Goal: Find specific page/section: Find specific page/section

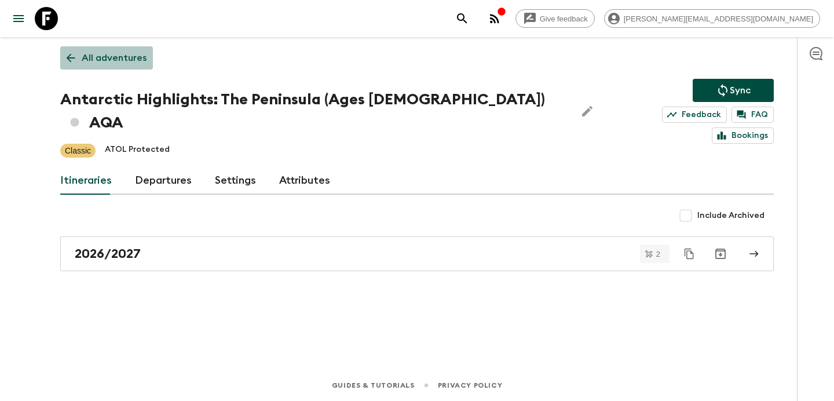
click at [119, 60] on p "All adventures" at bounding box center [114, 58] width 65 height 14
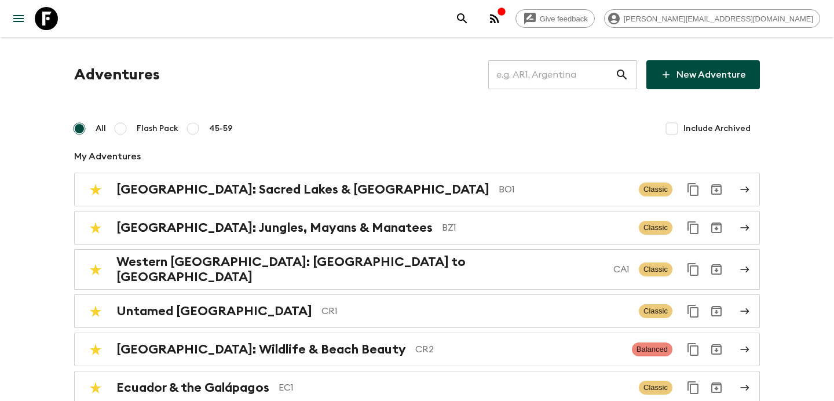
click at [593, 73] on input "text" at bounding box center [551, 74] width 127 height 32
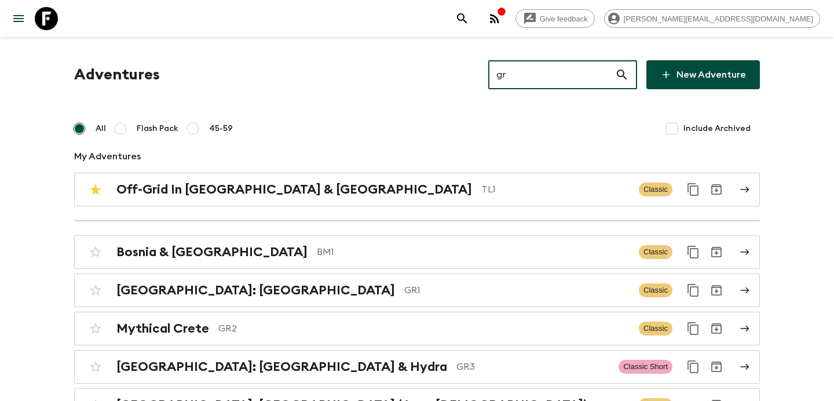
type input "gr3"
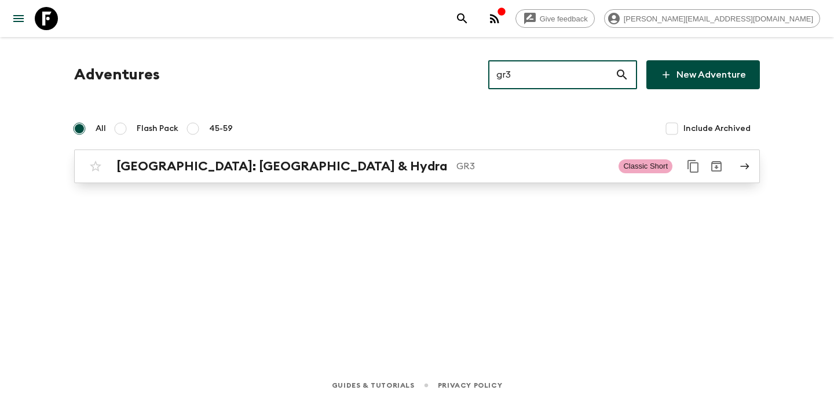
click at [456, 172] on p "GR3" at bounding box center [532, 166] width 153 height 14
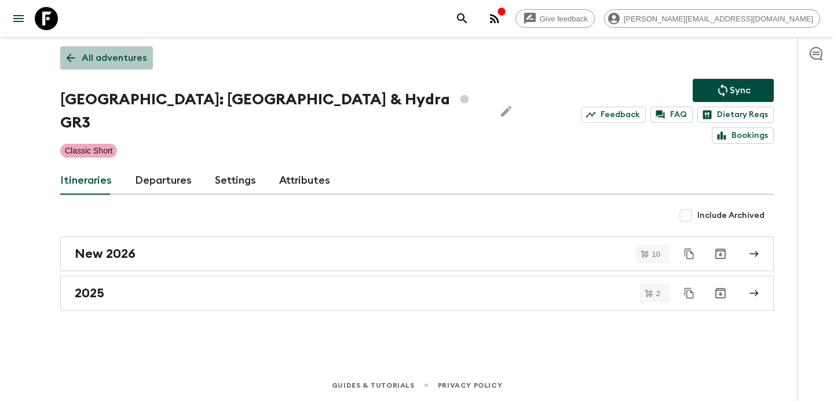
click at [123, 60] on p "All adventures" at bounding box center [114, 58] width 65 height 14
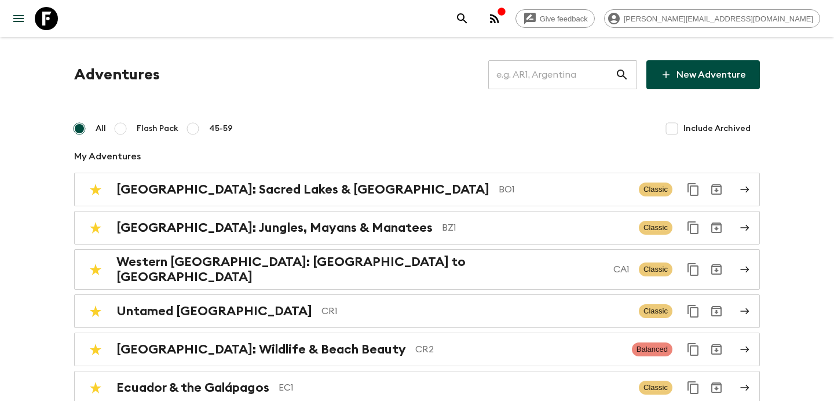
click at [581, 82] on input "text" at bounding box center [551, 74] width 127 height 32
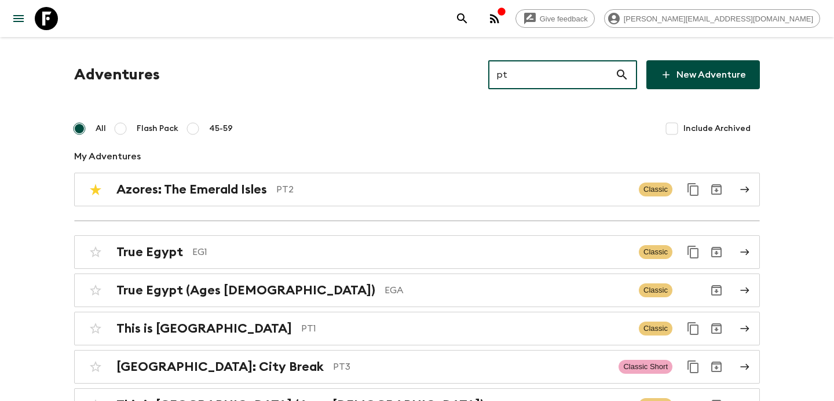
type input "pt3"
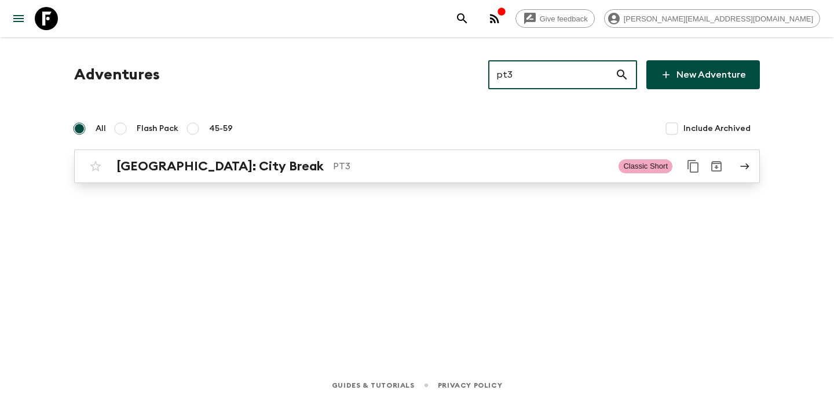
click at [503, 174] on div "[GEOGRAPHIC_DATA]: City Break PT3 Classic Short" at bounding box center [394, 166] width 621 height 23
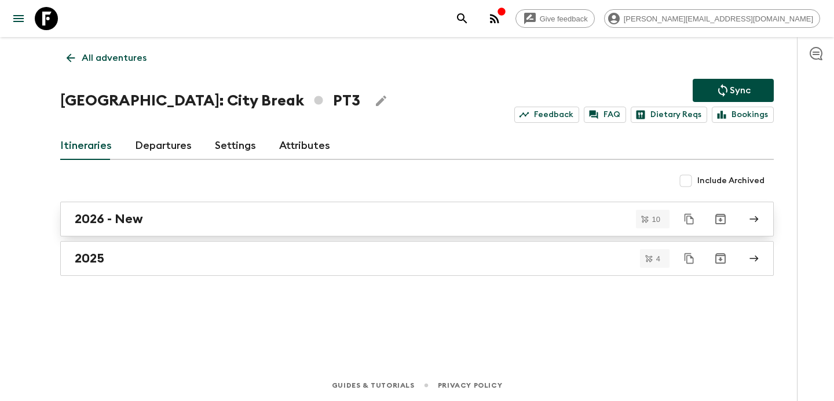
click at [459, 219] on div "2026 - New" at bounding box center [406, 218] width 663 height 15
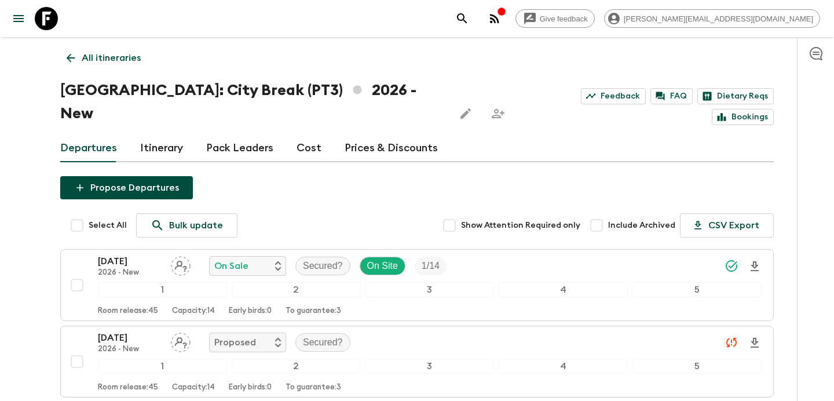
click at [115, 59] on p "All itineraries" at bounding box center [111, 58] width 59 height 14
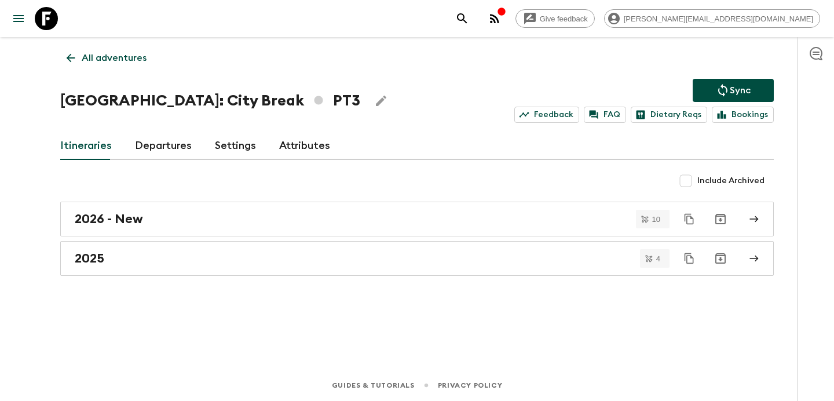
click at [115, 64] on p "All adventures" at bounding box center [114, 58] width 65 height 14
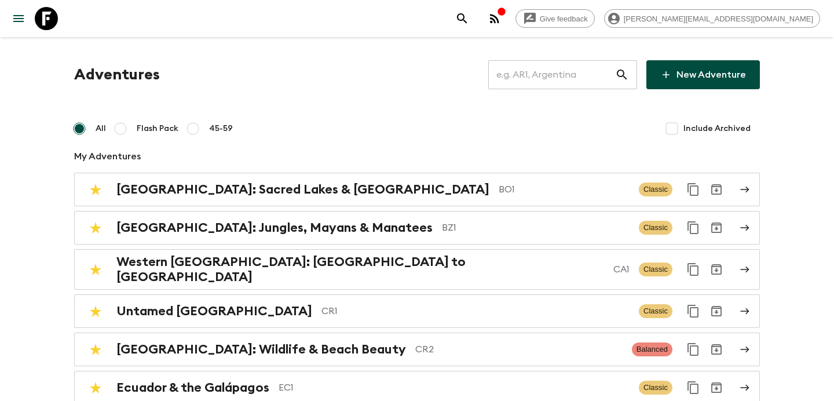
click at [577, 87] on input "text" at bounding box center [551, 74] width 127 height 32
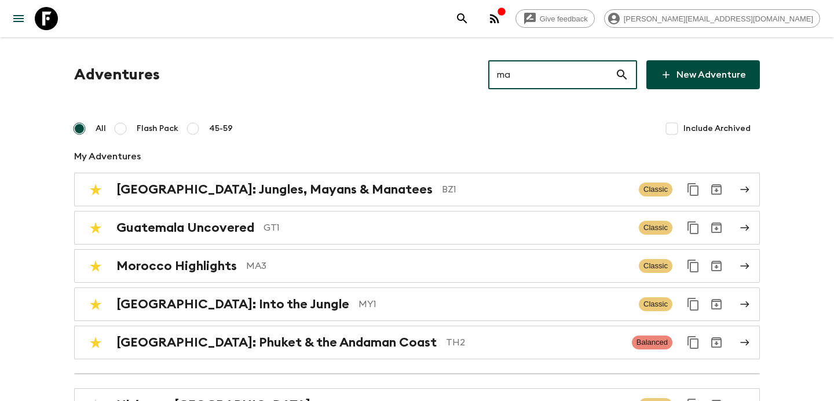
type input "ma2"
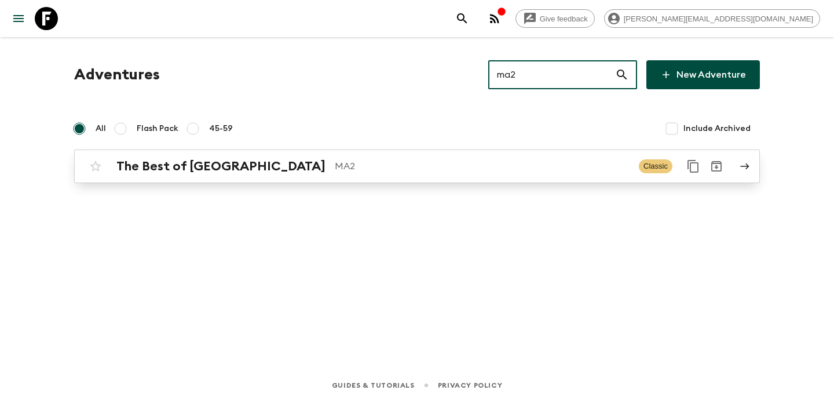
click at [522, 164] on p "MA2" at bounding box center [482, 166] width 295 height 14
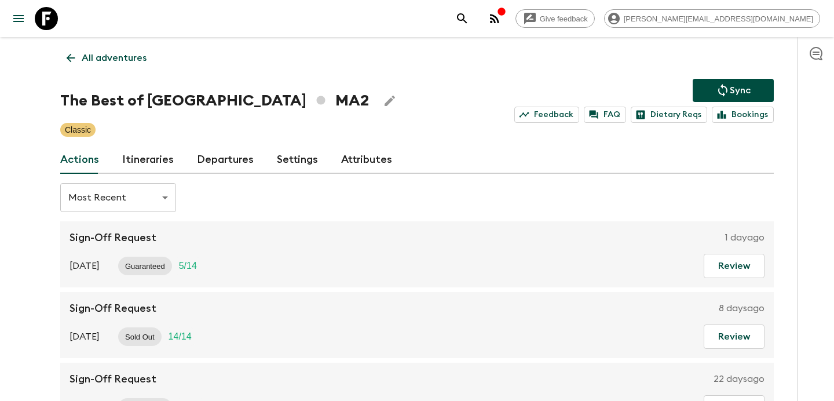
click at [147, 164] on link "Itineraries" at bounding box center [148, 160] width 52 height 28
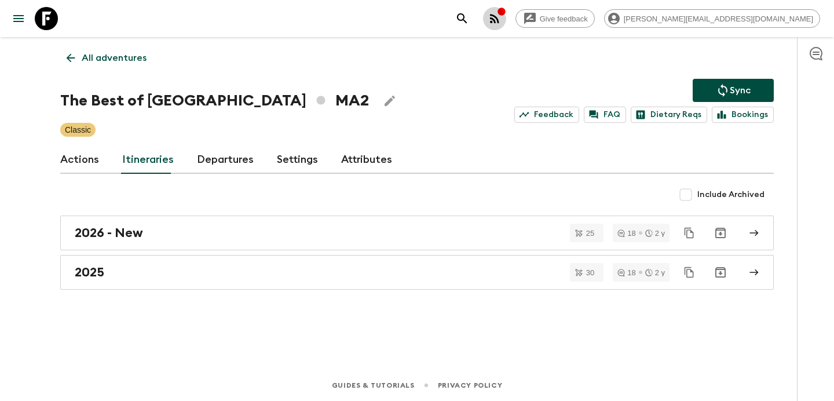
click at [502, 22] on icon "button" at bounding box center [495, 19] width 14 height 14
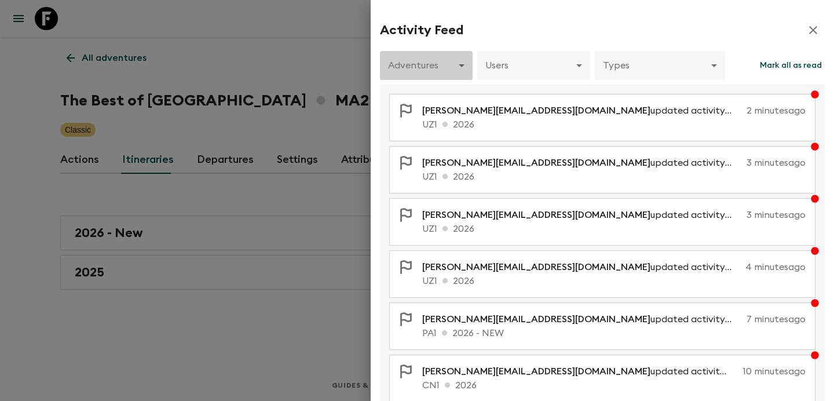
click at [462, 60] on body "Give feedback [PERSON_NAME][EMAIL_ADDRESS][DOMAIN_NAME] All adventures The Best…" at bounding box center [417, 200] width 834 height 401
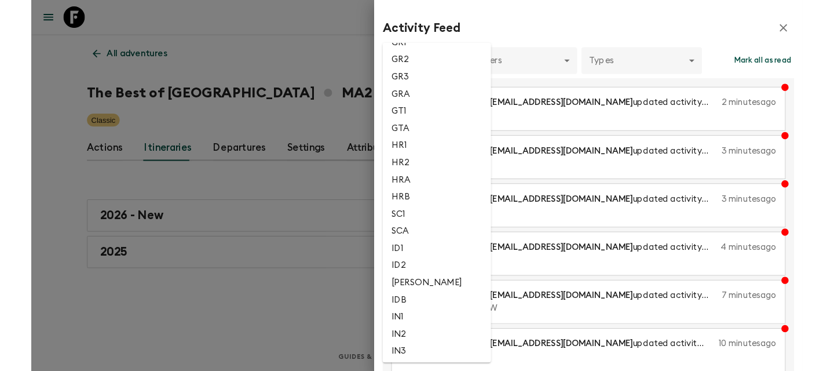
scroll to position [1071, 0]
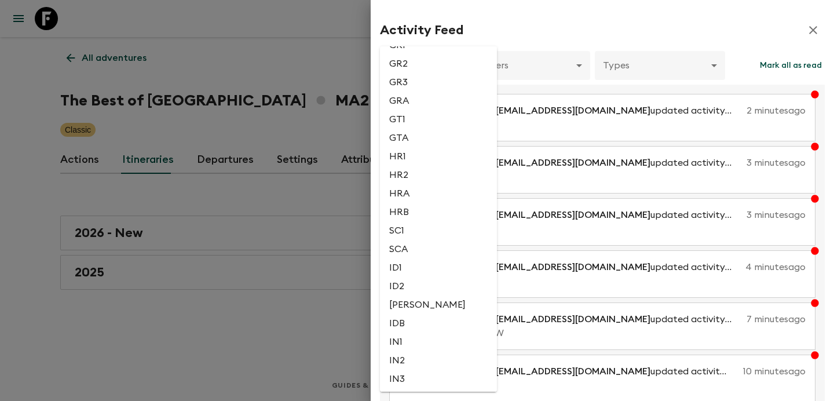
click at [343, 112] on div at bounding box center [417, 200] width 834 height 401
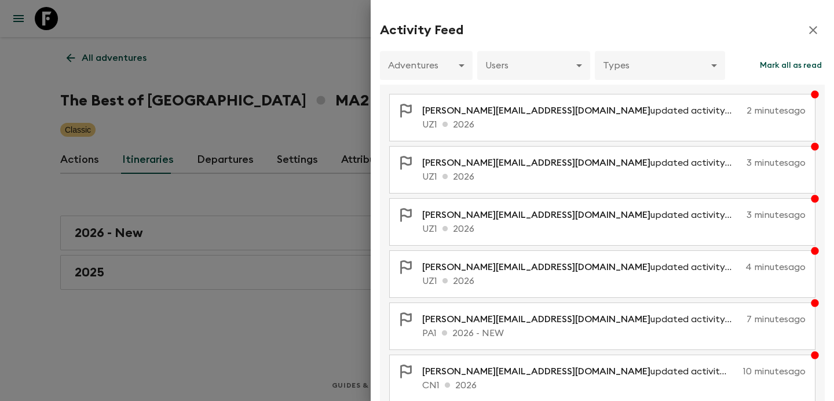
click at [342, 112] on div at bounding box center [417, 200] width 834 height 401
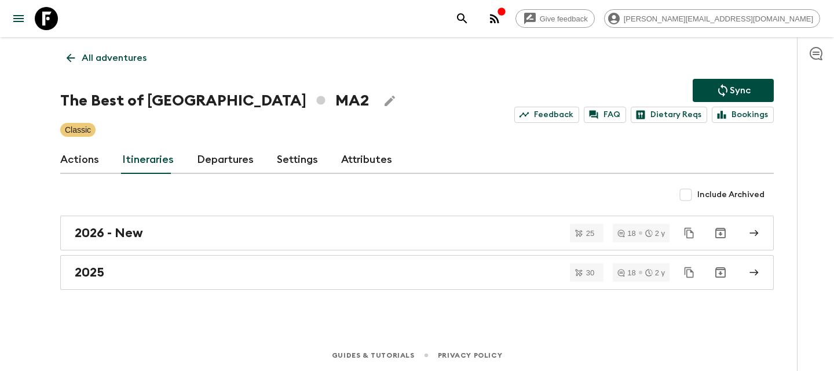
click at [502, 20] on icon "button" at bounding box center [495, 19] width 14 height 14
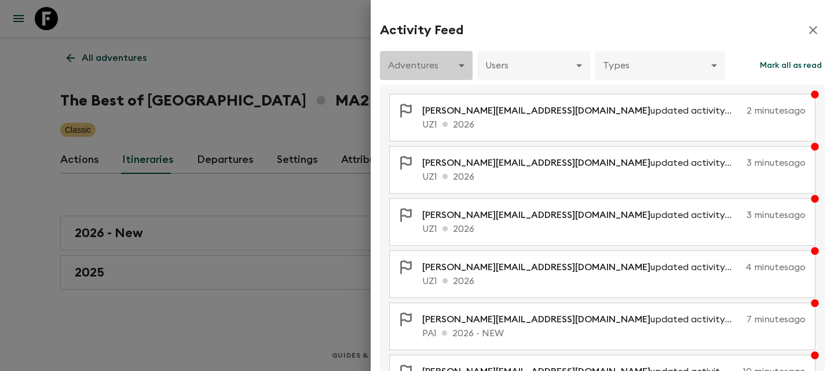
click at [447, 70] on body "Give feedback [PERSON_NAME][EMAIL_ADDRESS][DOMAIN_NAME] All adventures The Best…" at bounding box center [417, 185] width 834 height 371
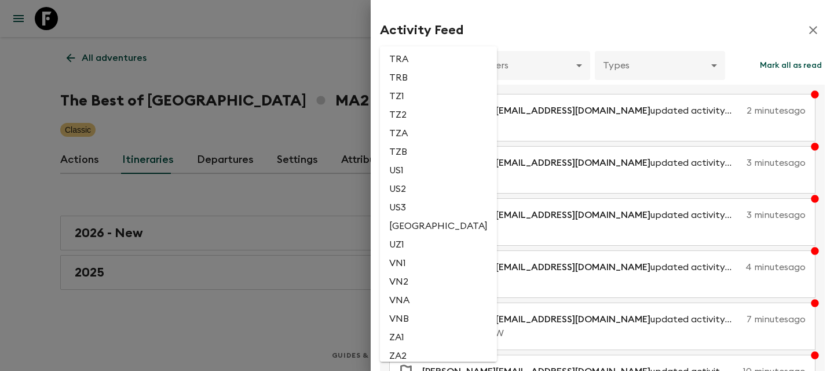
scroll to position [2723, 0]
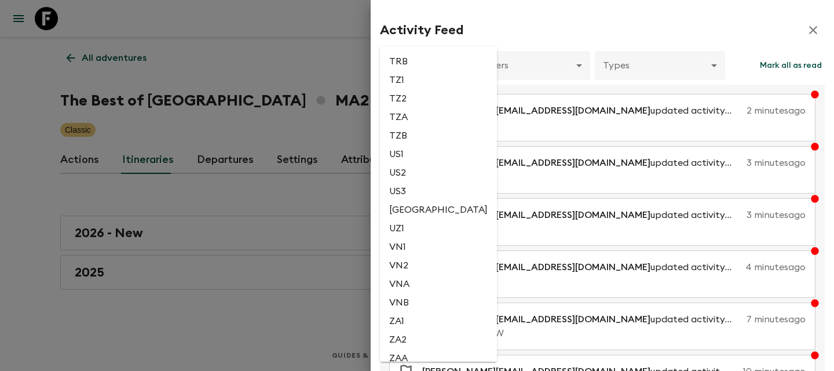
click at [415, 89] on li "TZ1" at bounding box center [438, 80] width 117 height 19
type input "8903390d-688c-4468-9791-6854f0fcb785"
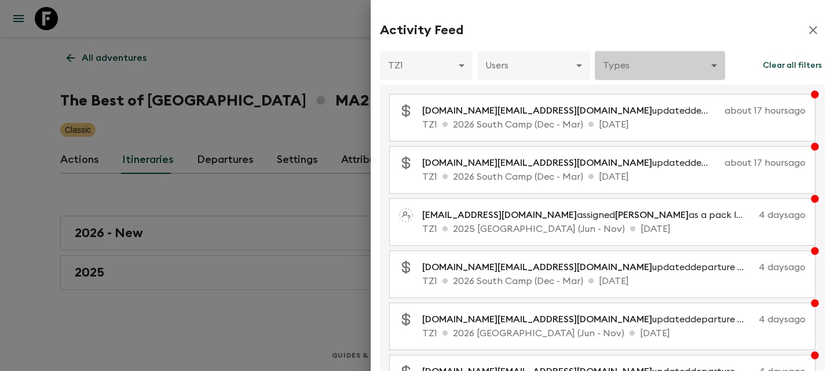
click at [667, 64] on body "Give feedback [PERSON_NAME][EMAIL_ADDRESS][DOMAIN_NAME] All adventures The Best…" at bounding box center [417, 185] width 834 height 371
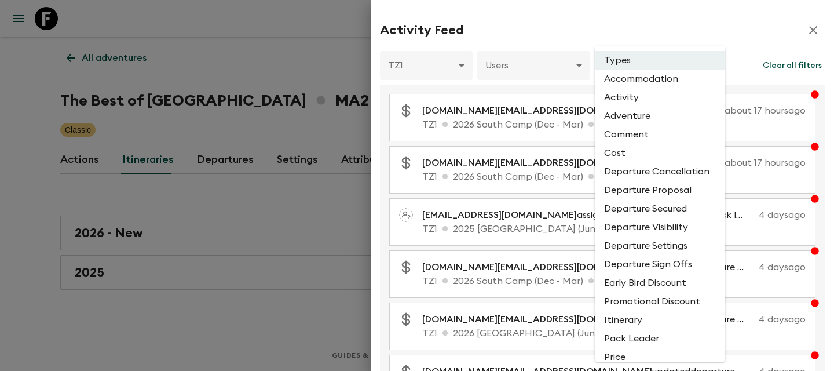
click at [546, 25] on div at bounding box center [417, 185] width 834 height 371
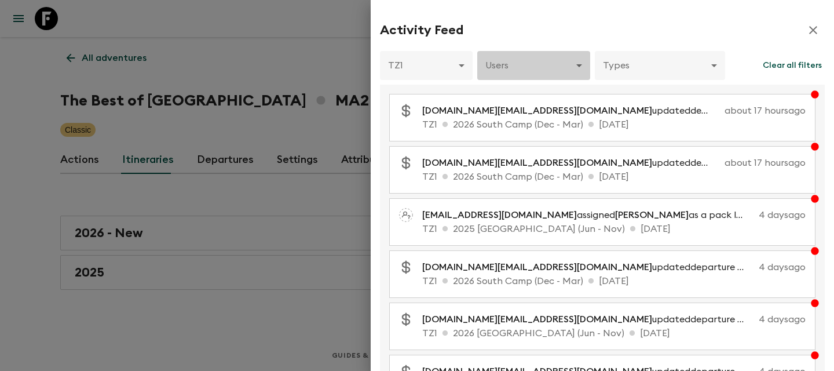
click at [542, 65] on body "Give feedback [PERSON_NAME][EMAIL_ADDRESS][DOMAIN_NAME] All adventures The Best…" at bounding box center [417, 185] width 834 height 371
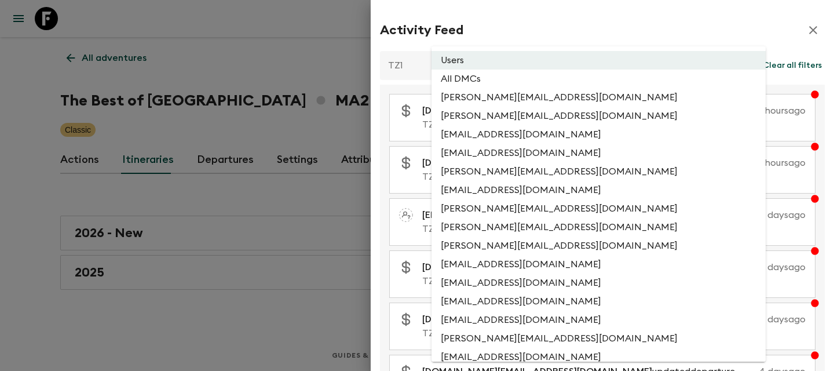
click at [503, 83] on li "All DMCs" at bounding box center [598, 78] width 334 height 19
type input "EXTERNAL_ONLY"
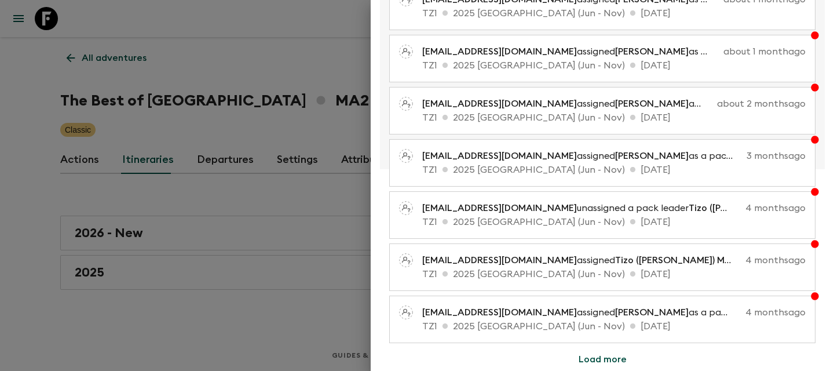
scroll to position [0, 0]
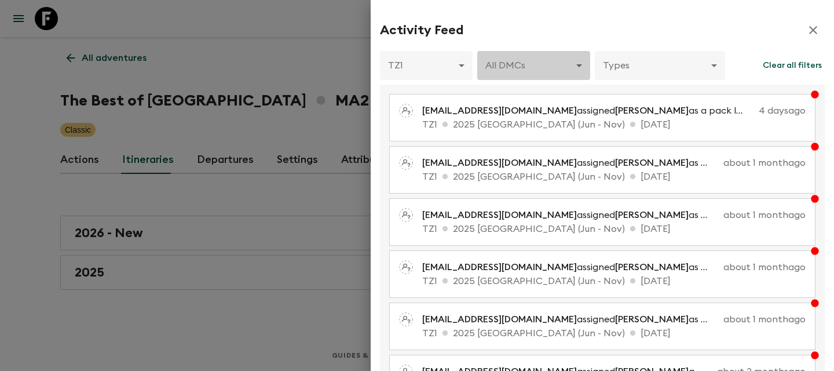
click at [554, 61] on body "Give feedback [PERSON_NAME][EMAIL_ADDRESS][DOMAIN_NAME] All adventures The Best…" at bounding box center [417, 185] width 834 height 371
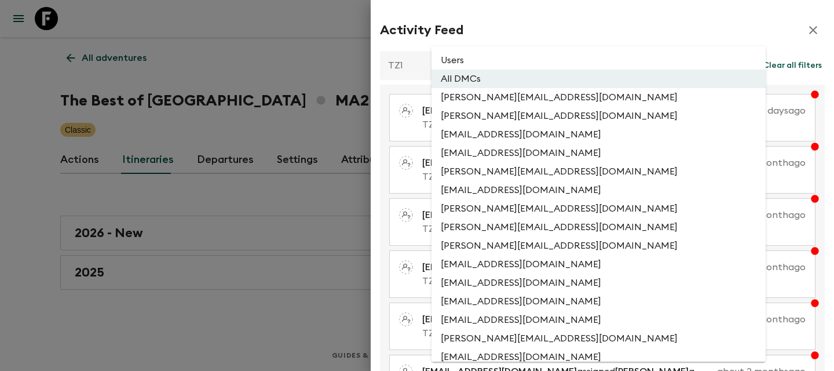
click at [520, 56] on li "Users" at bounding box center [598, 60] width 334 height 19
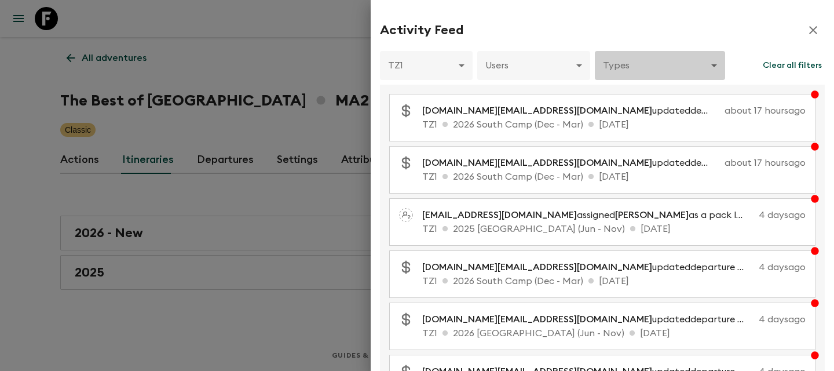
click at [660, 61] on body "Give feedback [PERSON_NAME][EMAIL_ADDRESS][DOMAIN_NAME] All adventures The Best…" at bounding box center [417, 185] width 834 height 371
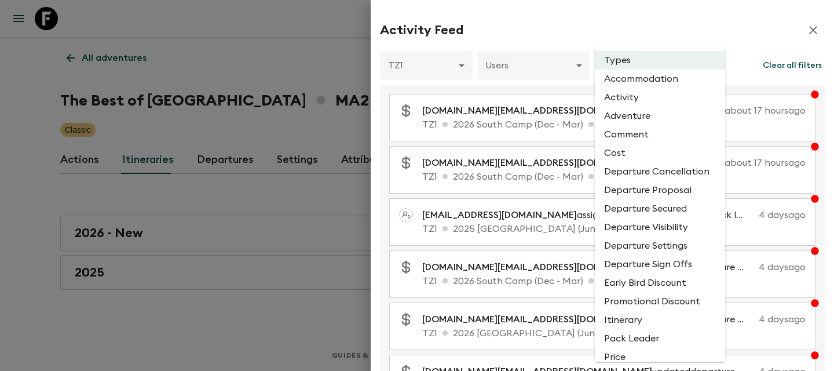
click at [652, 78] on li "Accommodation" at bounding box center [660, 78] width 130 height 19
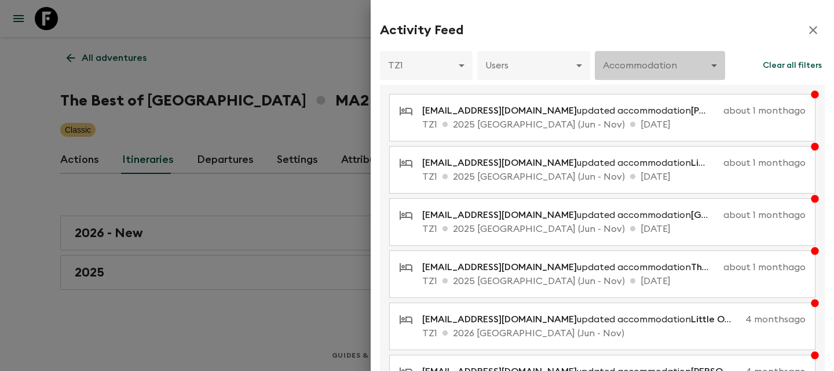
click at [667, 71] on body "Give feedback [PERSON_NAME][EMAIL_ADDRESS][DOMAIN_NAME] All adventures The Best…" at bounding box center [417, 185] width 834 height 371
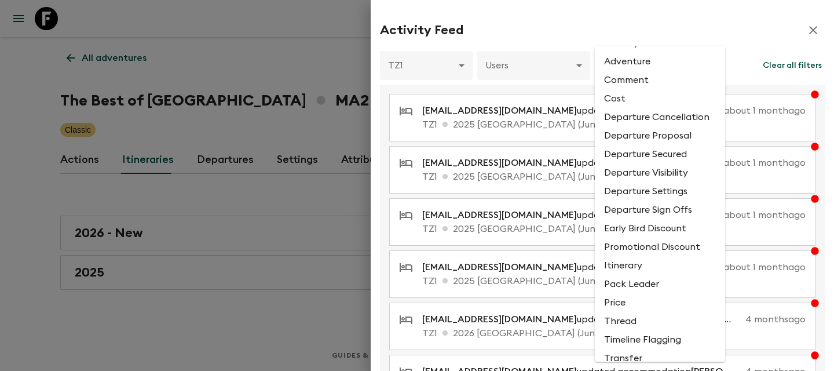
scroll to position [89, 0]
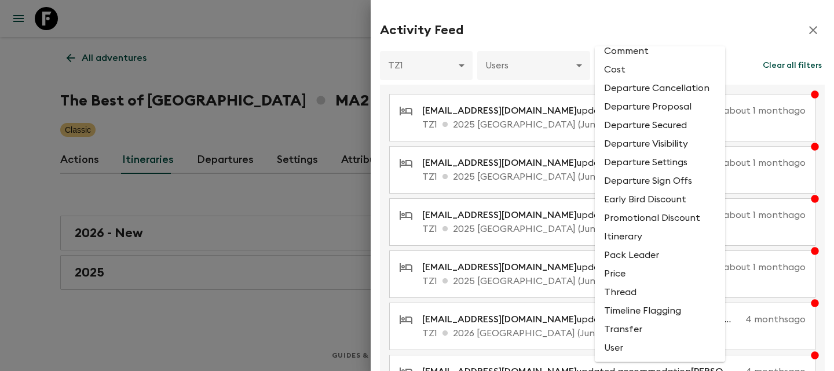
click at [668, 162] on li "Departure Settings" at bounding box center [660, 162] width 130 height 19
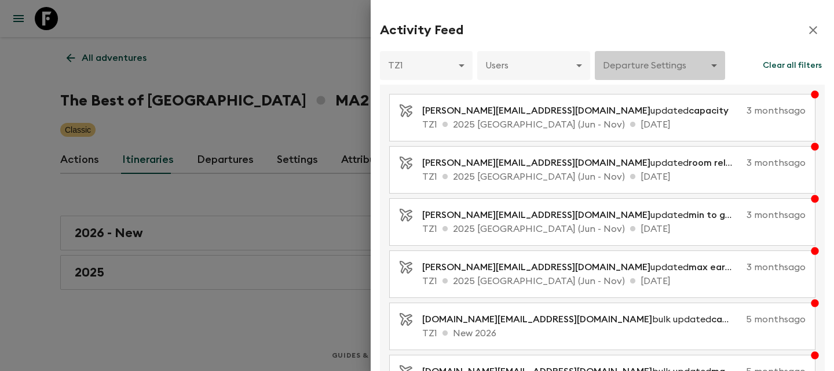
click at [665, 63] on body "Give feedback [PERSON_NAME][EMAIL_ADDRESS][DOMAIN_NAME] All adventures The Best…" at bounding box center [417, 185] width 834 height 371
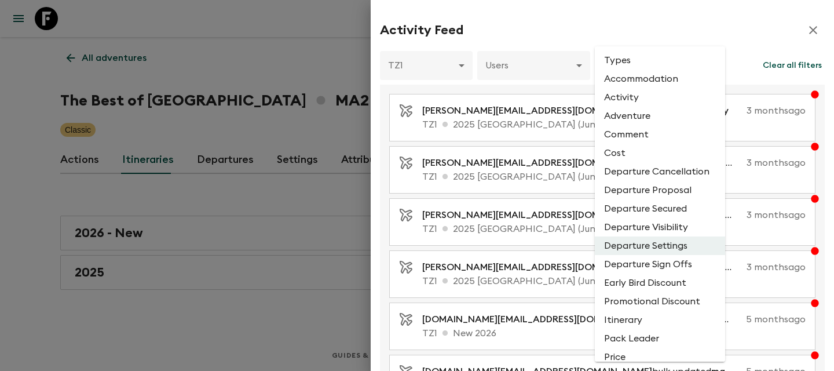
click at [672, 211] on li "Departure Secured" at bounding box center [660, 208] width 130 height 19
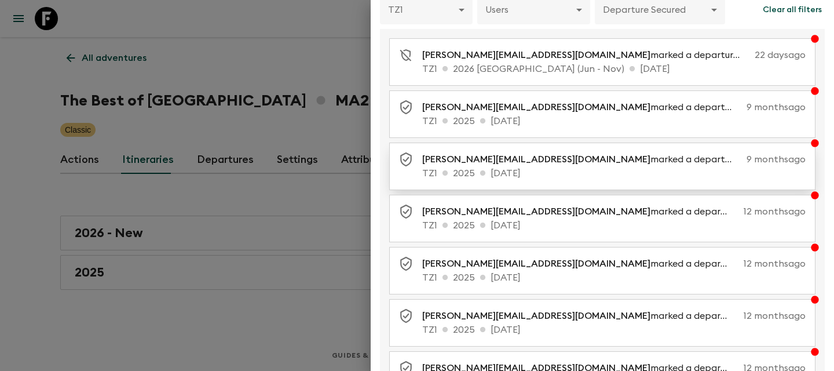
scroll to position [0, 0]
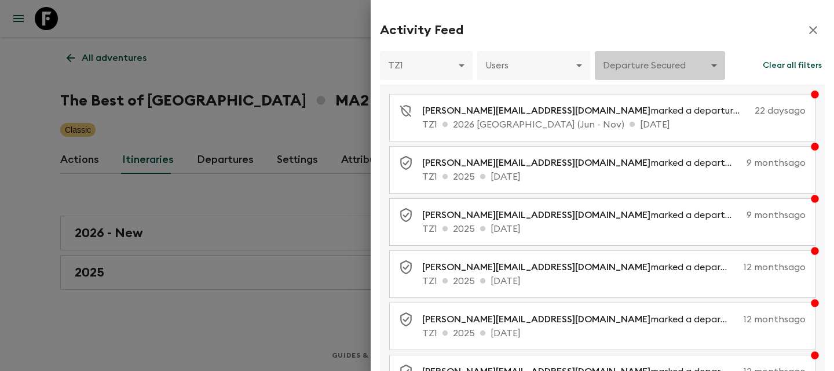
click at [647, 56] on body "Give feedback [PERSON_NAME][EMAIL_ADDRESS][DOMAIN_NAME] All adventures The Best…" at bounding box center [417, 185] width 834 height 371
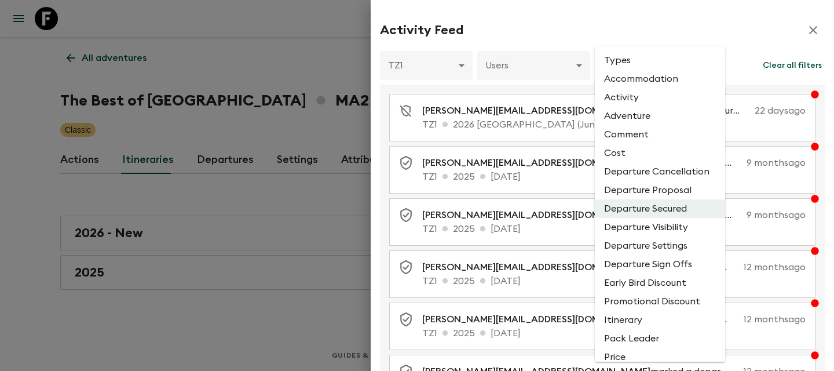
click at [660, 97] on li "Activity" at bounding box center [660, 97] width 130 height 19
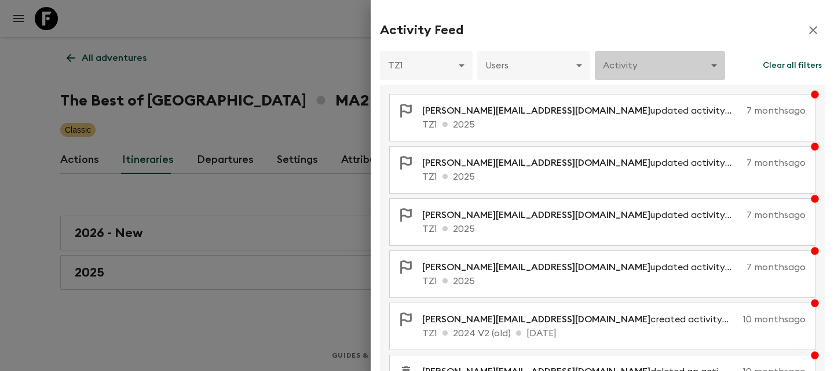
click at [682, 64] on body "Give feedback [PERSON_NAME][EMAIL_ADDRESS][DOMAIN_NAME] All adventures The Best…" at bounding box center [417, 185] width 834 height 371
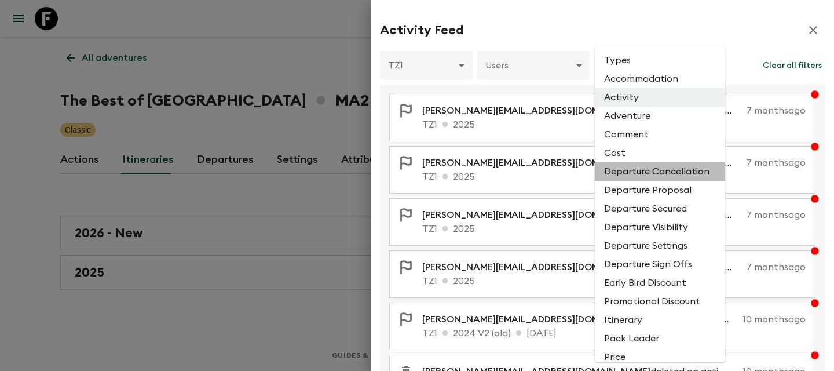
click at [643, 170] on li "Departure Cancellation" at bounding box center [660, 171] width 130 height 19
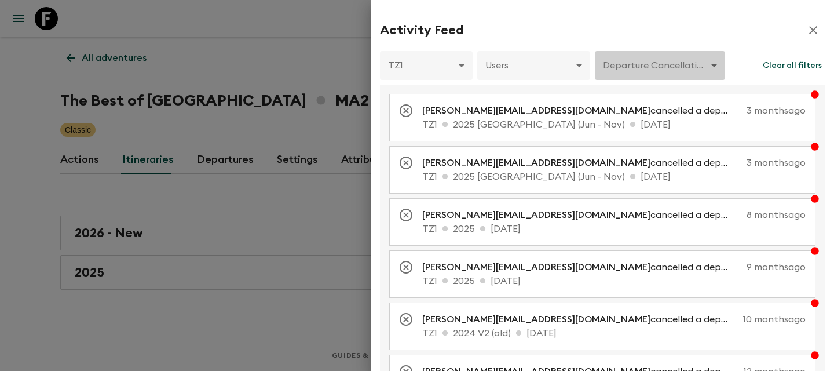
click at [661, 72] on body "Give feedback [PERSON_NAME][EMAIL_ADDRESS][DOMAIN_NAME] All adventures The Best…" at bounding box center [417, 185] width 834 height 371
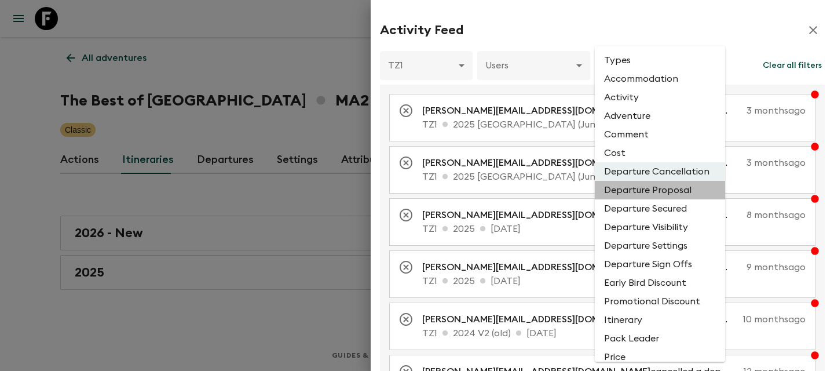
click at [649, 195] on li "Departure Proposal" at bounding box center [660, 190] width 130 height 19
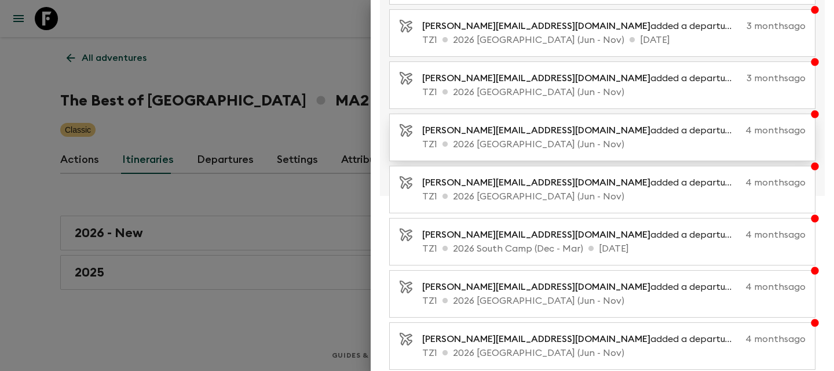
scroll to position [268, 0]
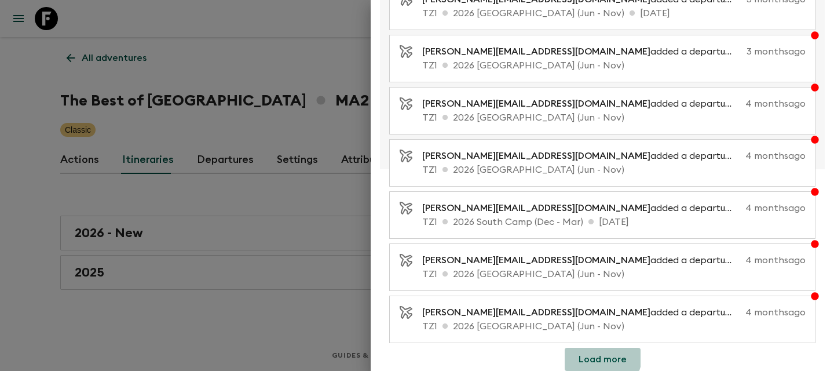
click at [594, 353] on button "Load more" at bounding box center [603, 358] width 76 height 23
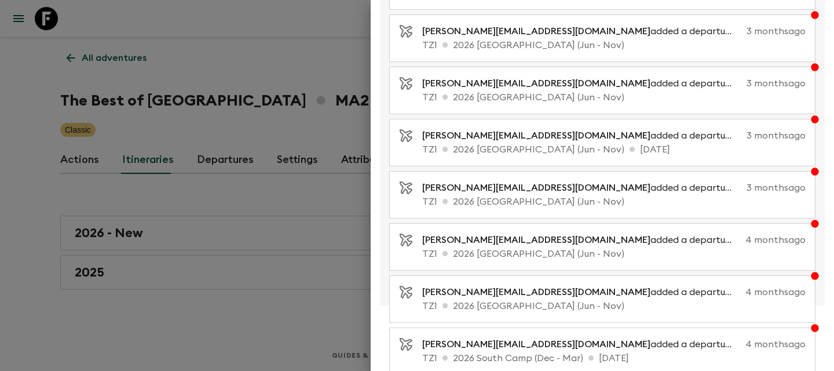
scroll to position [0, 0]
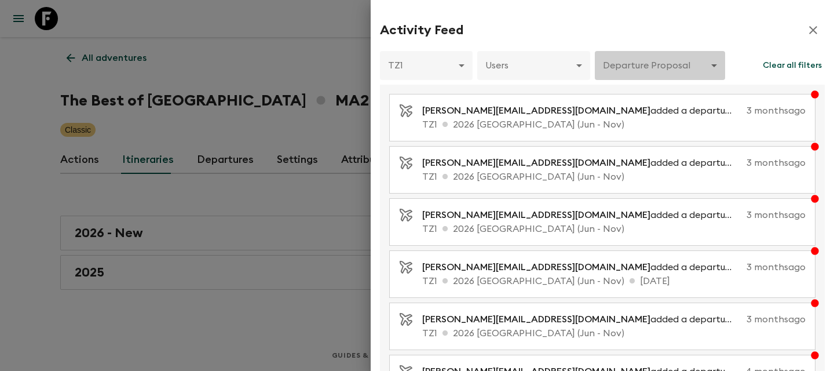
click at [655, 64] on body "Give feedback [PERSON_NAME][EMAIL_ADDRESS][DOMAIN_NAME] All adventures The Best…" at bounding box center [417, 185] width 834 height 371
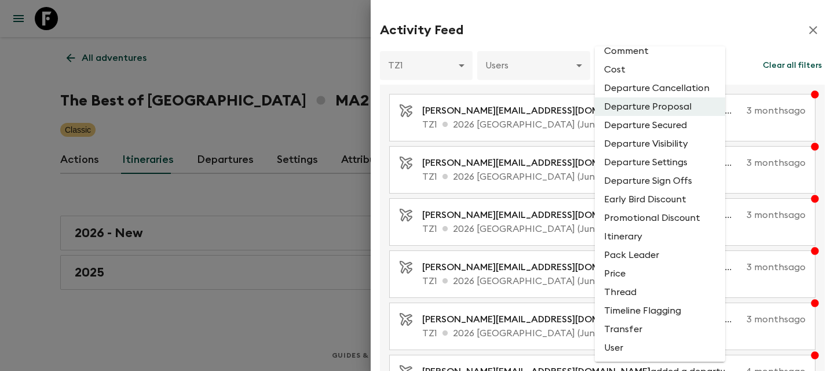
scroll to position [89, 0]
click at [661, 137] on li "Departure Visibility" at bounding box center [660, 143] width 130 height 19
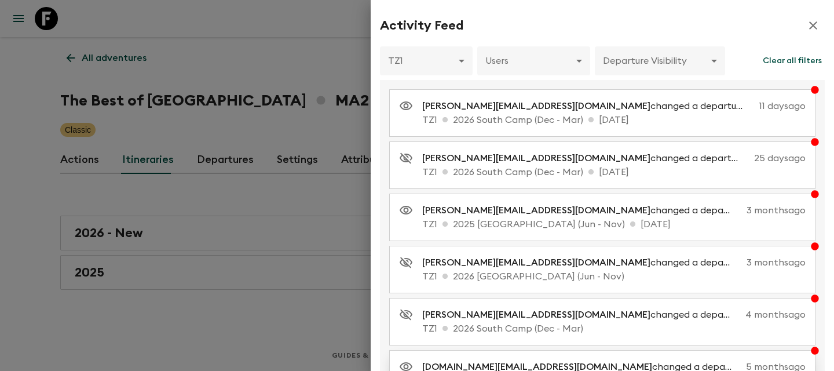
scroll to position [0, 0]
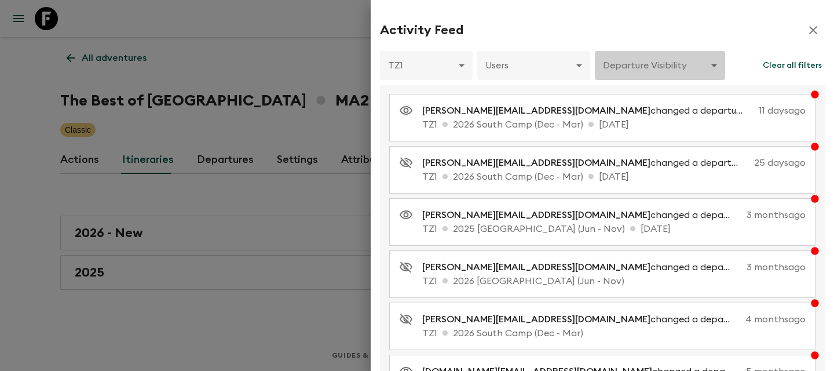
click at [658, 64] on body "Give feedback [PERSON_NAME][EMAIL_ADDRESS][DOMAIN_NAME] All adventures The Best…" at bounding box center [417, 185] width 834 height 371
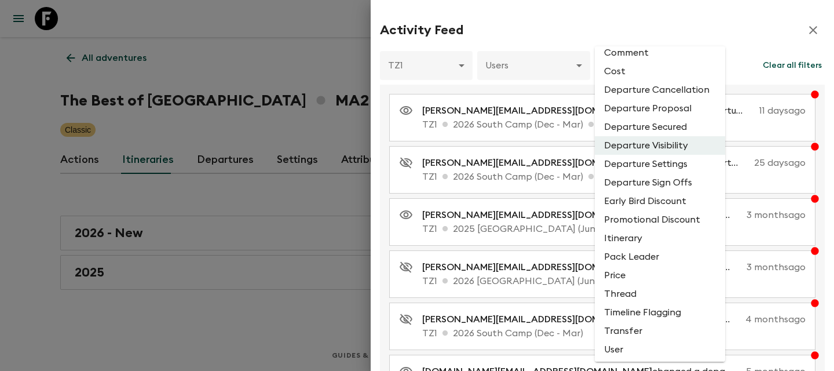
scroll to position [89, 0]
click at [664, 160] on li "Departure Settings" at bounding box center [660, 162] width 130 height 19
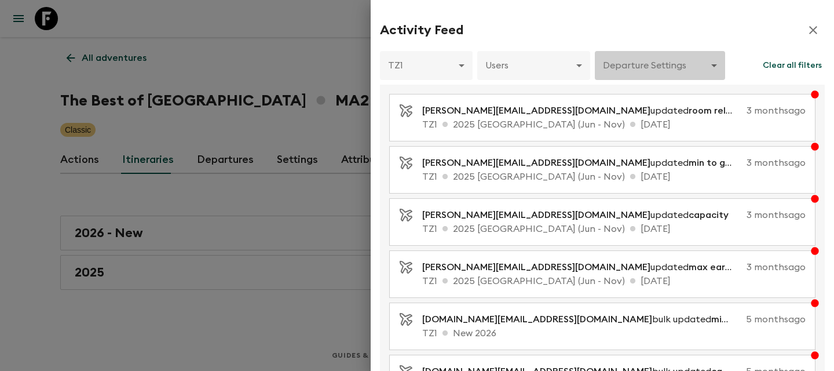
click at [668, 61] on body "Give feedback [PERSON_NAME][EMAIL_ADDRESS][DOMAIN_NAME] All adventures The Best…" at bounding box center [417, 185] width 834 height 371
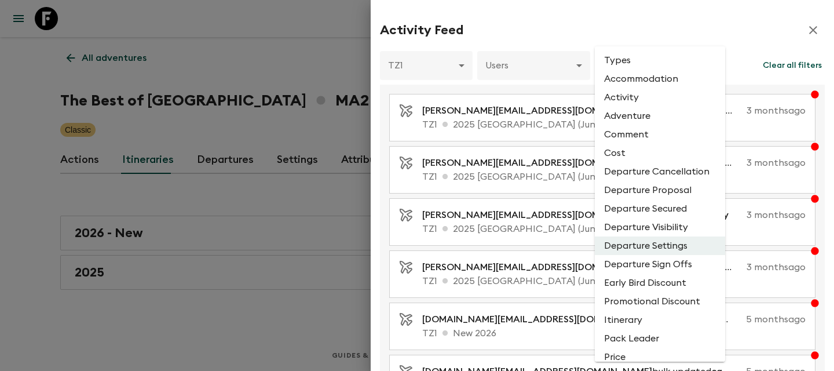
click at [590, 25] on div at bounding box center [417, 185] width 834 height 371
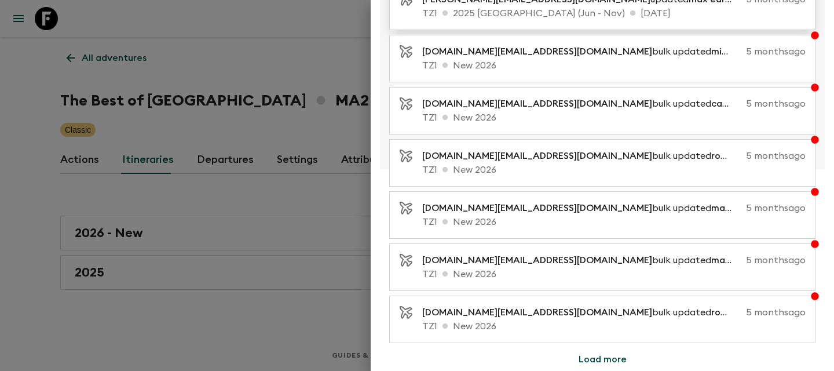
scroll to position [0, 0]
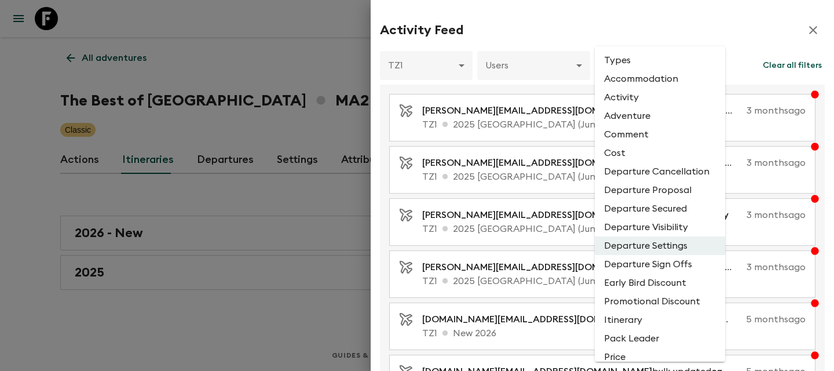
click at [684, 77] on body "Give feedback [PERSON_NAME][EMAIL_ADDRESS][DOMAIN_NAME] All adventures The Best…" at bounding box center [417, 185] width 834 height 371
click at [654, 267] on li "Departure Sign Offs" at bounding box center [660, 264] width 130 height 19
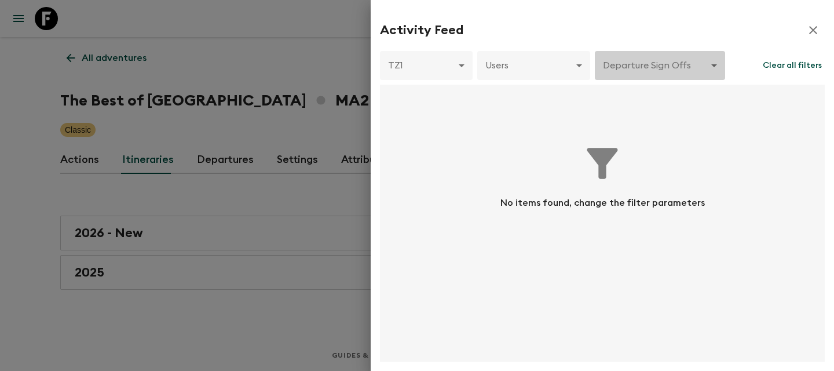
click at [649, 78] on body "Give feedback [PERSON_NAME][EMAIL_ADDRESS][DOMAIN_NAME] All adventures The Best…" at bounding box center [417, 185] width 834 height 371
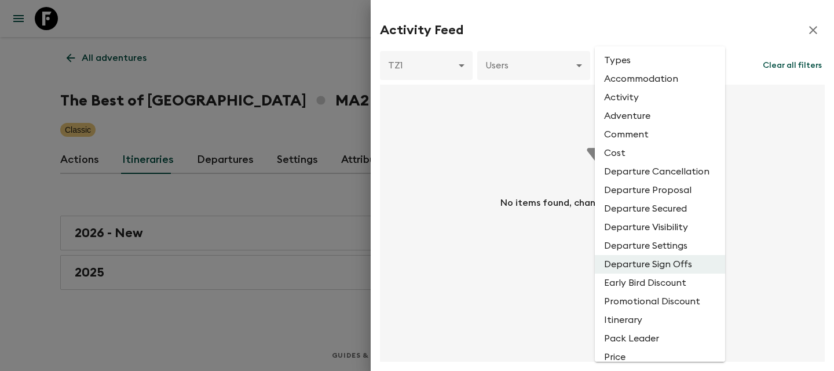
click at [636, 287] on li "Early Bird Discount" at bounding box center [660, 282] width 130 height 19
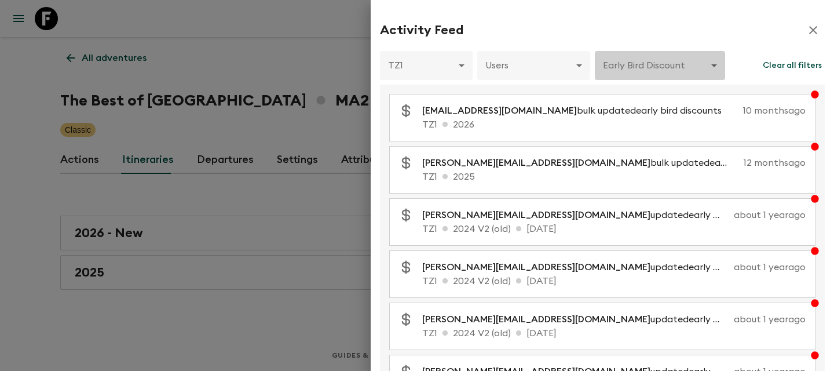
click at [648, 60] on body "Give feedback [PERSON_NAME][EMAIL_ADDRESS][DOMAIN_NAME] All adventures The Best…" at bounding box center [417, 185] width 834 height 371
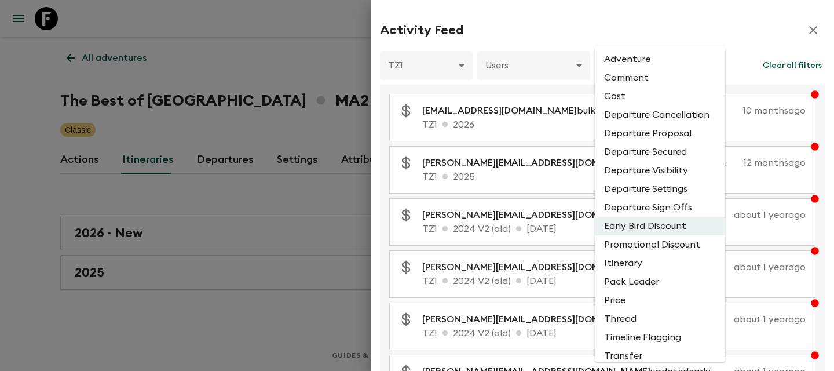
scroll to position [89, 0]
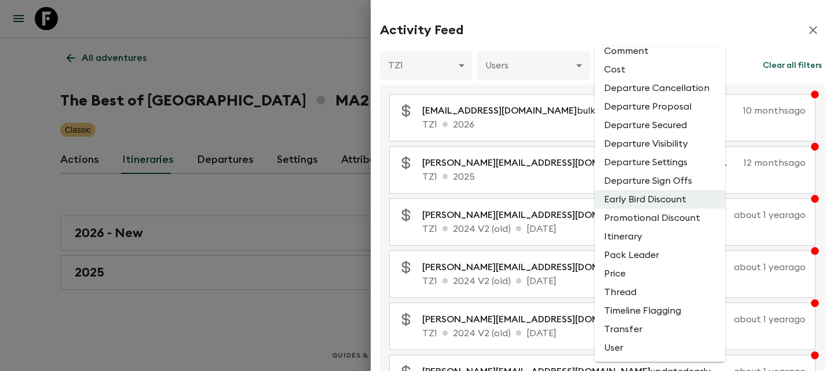
click at [652, 214] on li "Promotional Discount" at bounding box center [660, 217] width 130 height 19
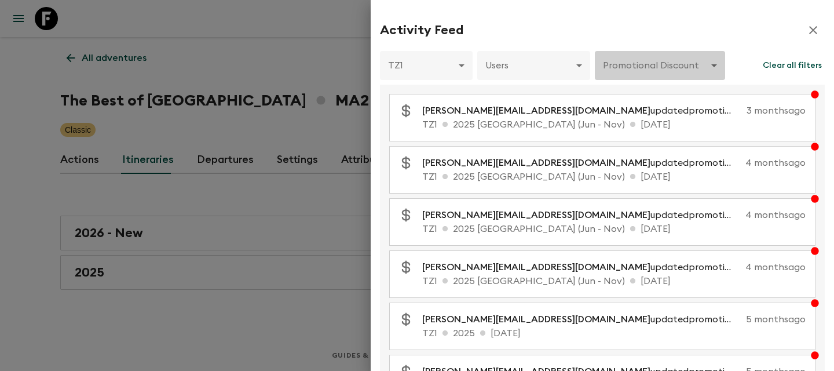
click at [668, 64] on body "Give feedback [PERSON_NAME][EMAIL_ADDRESS][DOMAIN_NAME] All adventures The Best…" at bounding box center [417, 185] width 834 height 371
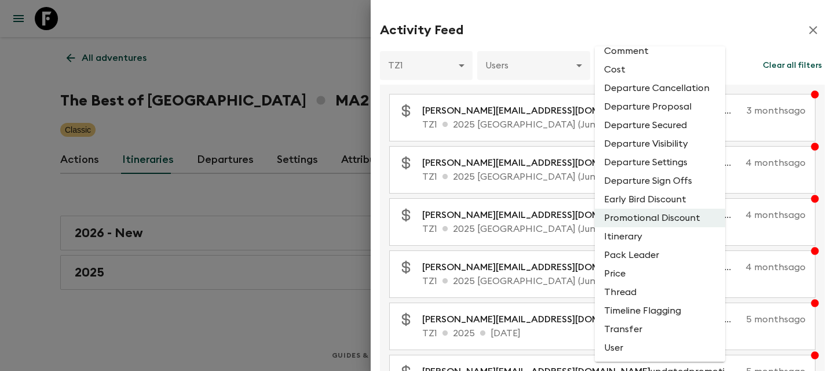
click at [665, 312] on li "Timeline Flagging" at bounding box center [660, 310] width 130 height 19
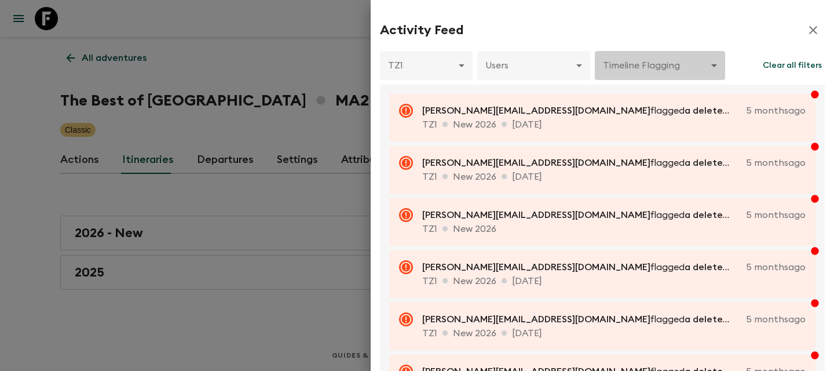
click at [660, 73] on body "Give feedback [PERSON_NAME][EMAIL_ADDRESS][DOMAIN_NAME] All adventures The Best…" at bounding box center [417, 185] width 834 height 371
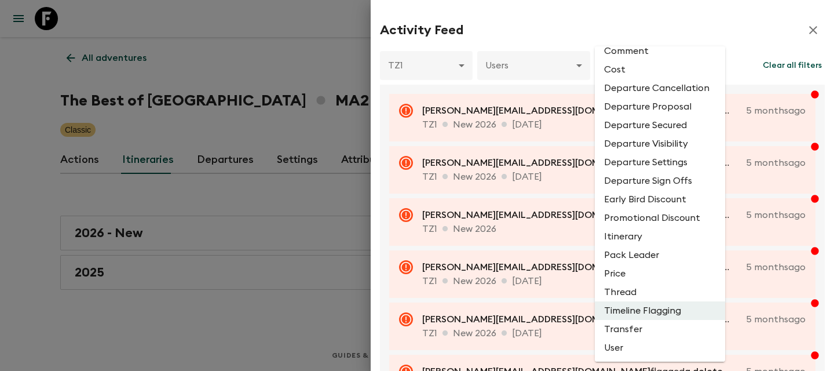
click at [646, 328] on li "Transfer" at bounding box center [660, 329] width 130 height 19
type input "TRANSFER"
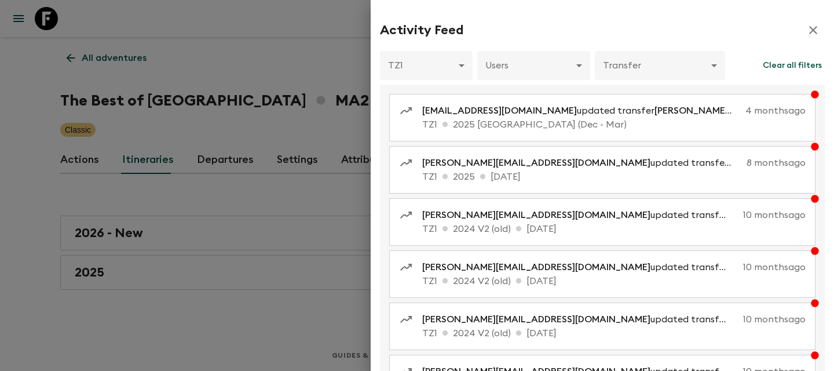
click at [810, 36] on icon "button" at bounding box center [813, 30] width 14 height 14
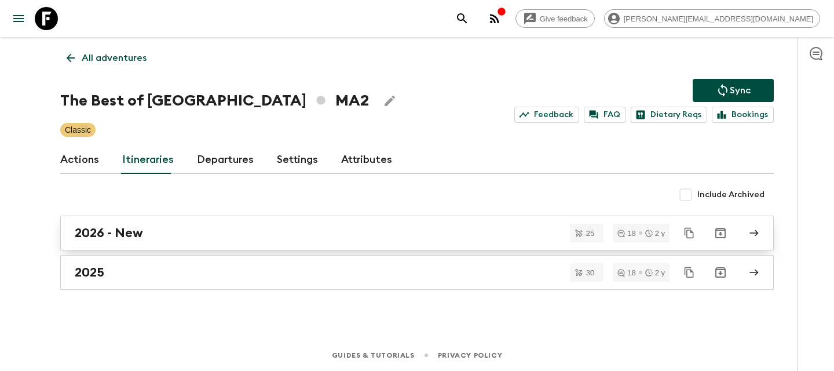
click at [305, 230] on div "2026 - New" at bounding box center [406, 232] width 663 height 15
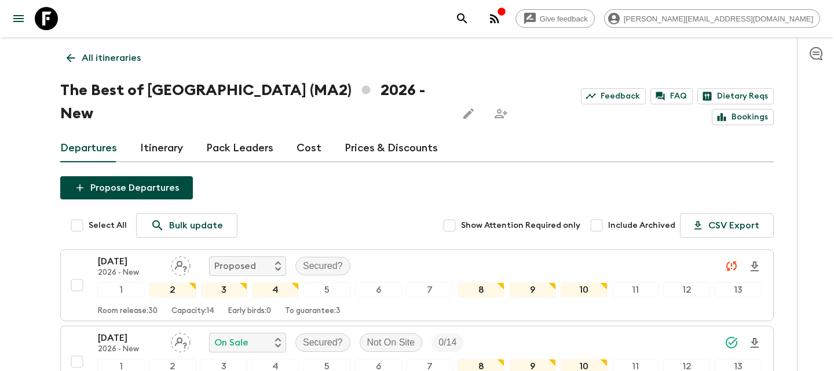
click at [87, 58] on p "All itineraries" at bounding box center [111, 58] width 59 height 14
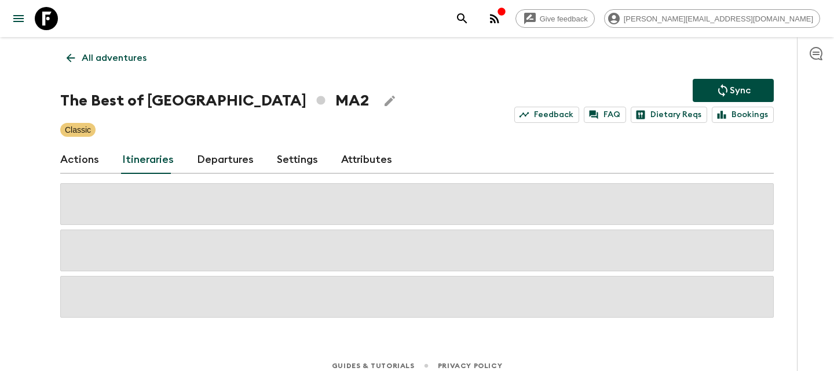
click at [87, 58] on p "All adventures" at bounding box center [114, 58] width 65 height 14
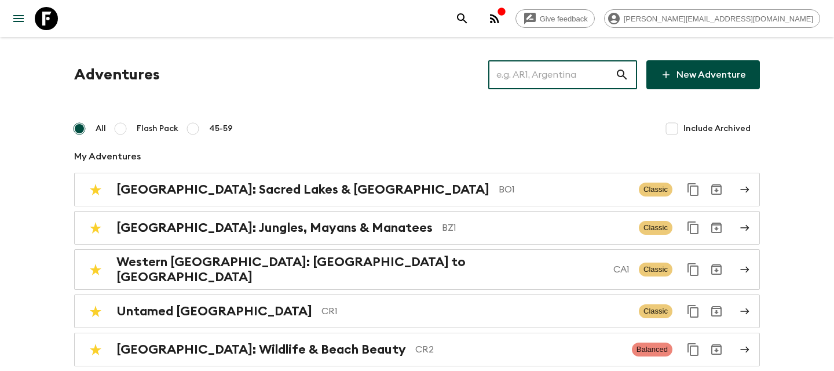
click at [606, 75] on input "text" at bounding box center [551, 74] width 127 height 32
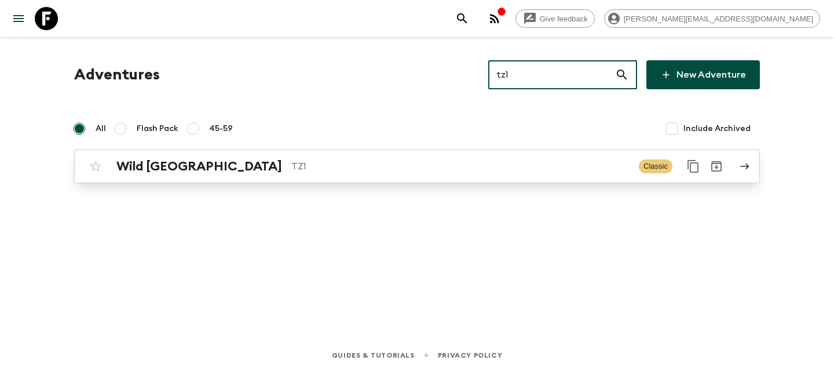
type input "tz1"
click at [291, 170] on p "TZ1" at bounding box center [460, 166] width 338 height 14
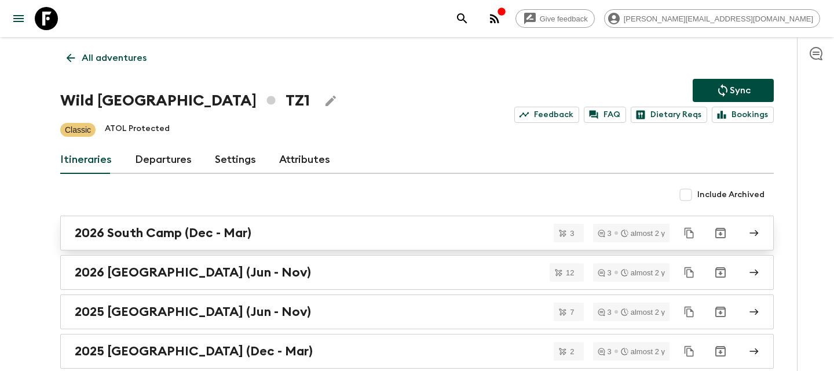
click at [243, 229] on h2 "2026 South Camp (Dec - Mar)" at bounding box center [163, 232] width 177 height 15
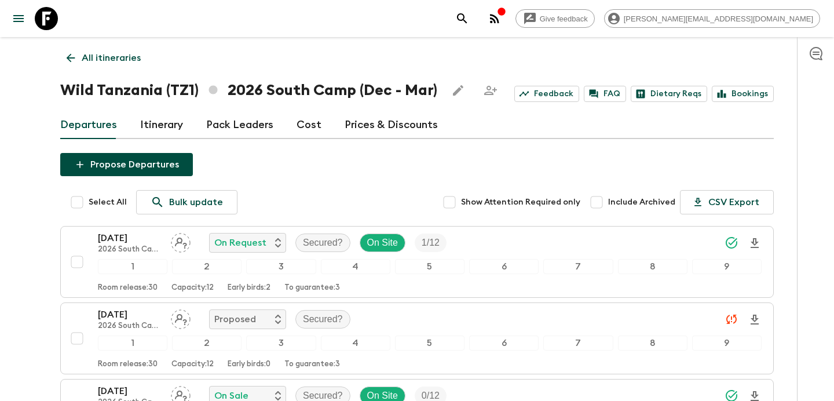
click at [91, 59] on p "All itineraries" at bounding box center [111, 58] width 59 height 14
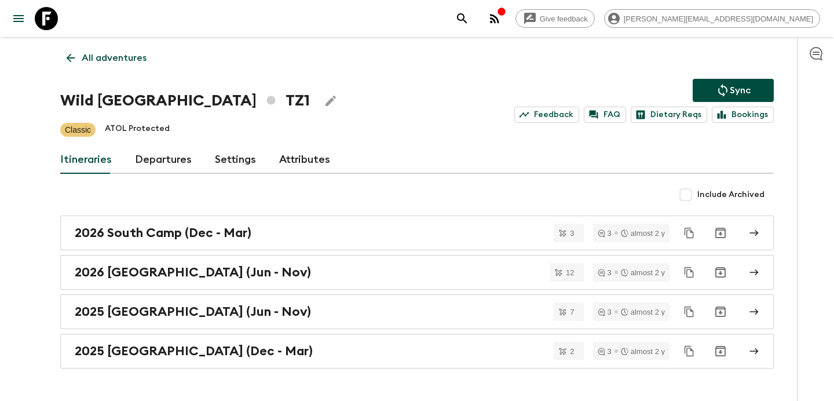
click at [131, 67] on link "All adventures" at bounding box center [106, 57] width 93 height 23
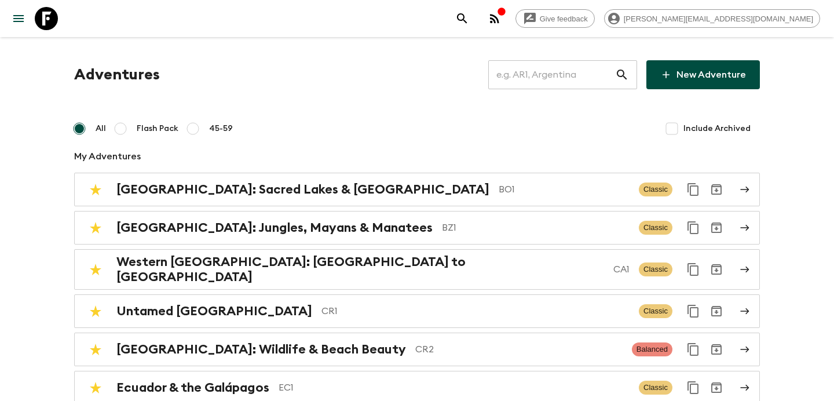
click at [553, 75] on input "text" at bounding box center [551, 74] width 127 height 32
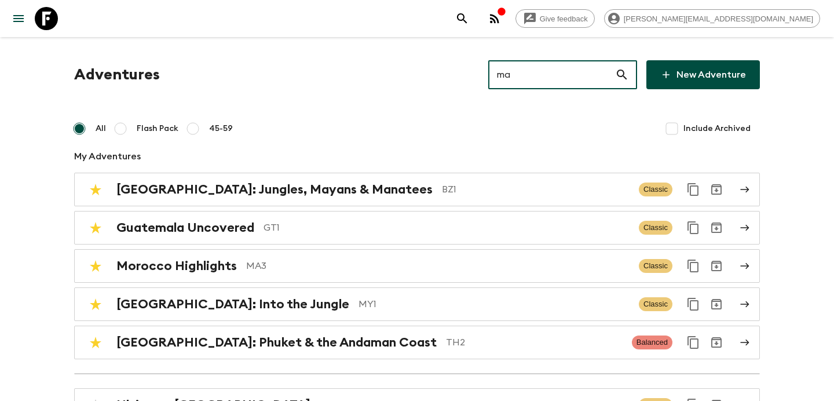
type input "ma2"
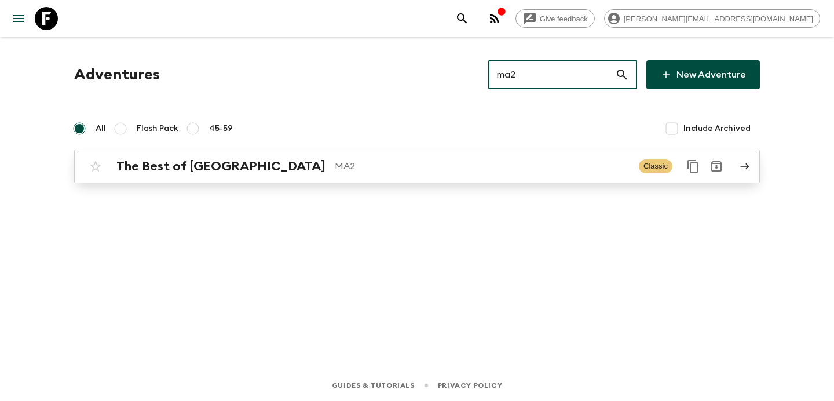
click at [542, 174] on div "The Best of Morocco MA2 Classic" at bounding box center [394, 166] width 621 height 23
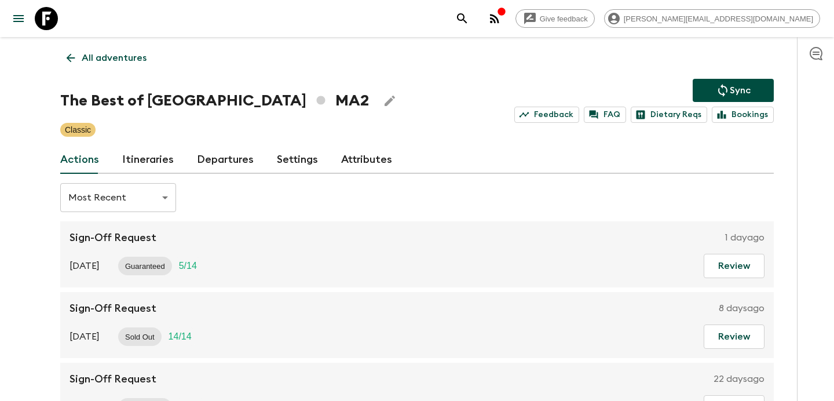
click at [139, 166] on link "Itineraries" at bounding box center [148, 160] width 52 height 28
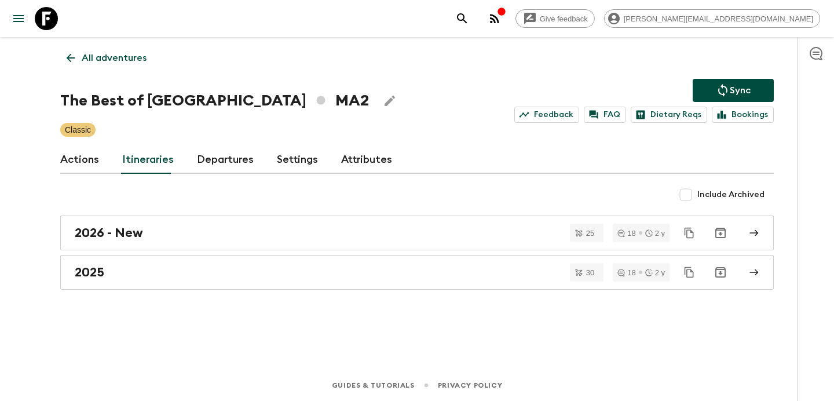
click at [124, 66] on link "All adventures" at bounding box center [106, 57] width 93 height 23
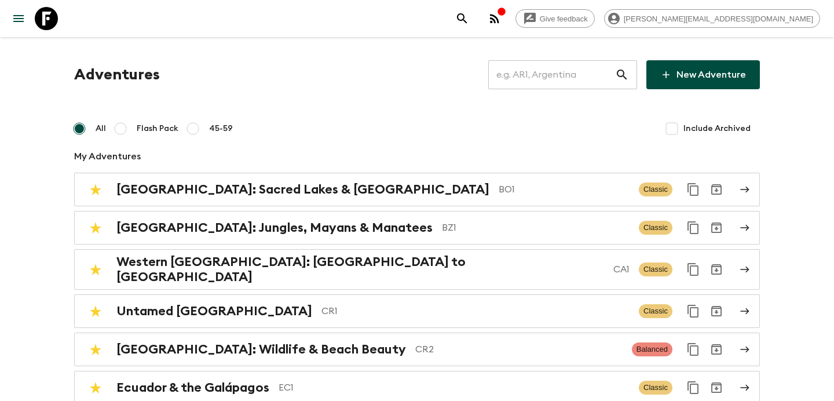
click at [577, 81] on input "text" at bounding box center [551, 74] width 127 height 32
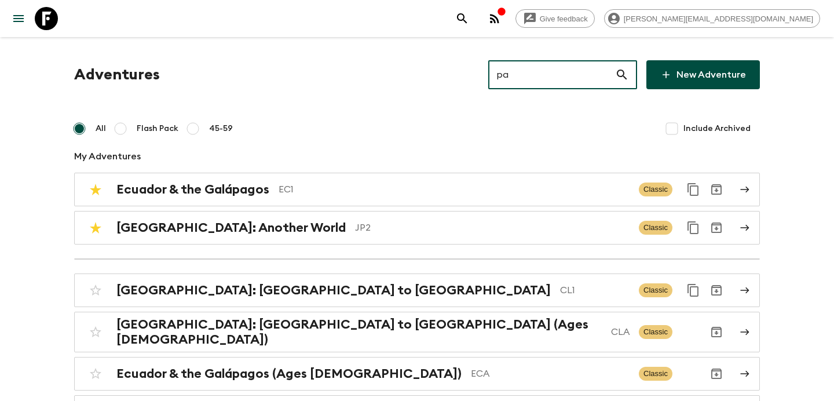
type input "pa1"
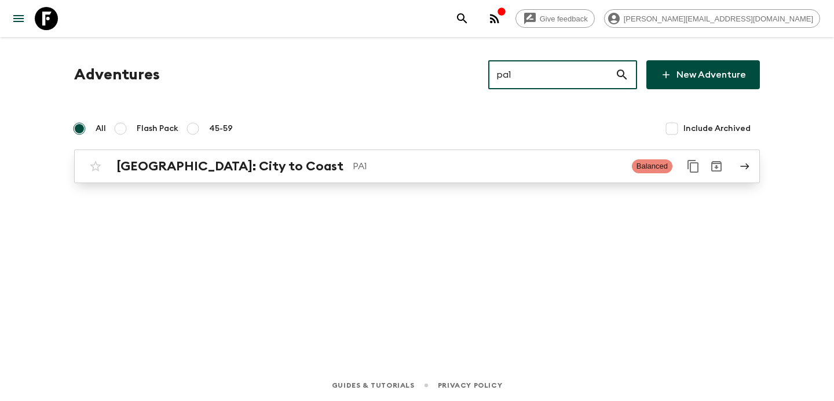
click at [383, 177] on div "[GEOGRAPHIC_DATA]: City to Coast PA1 Balanced" at bounding box center [394, 166] width 621 height 23
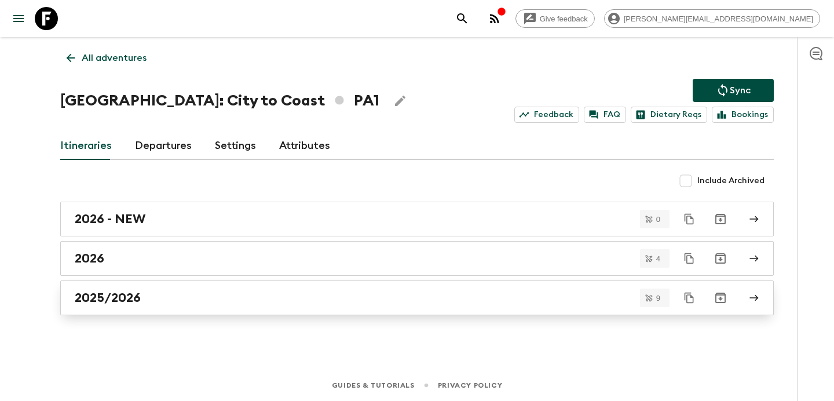
click at [276, 302] on div "2025/2026" at bounding box center [406, 297] width 663 height 15
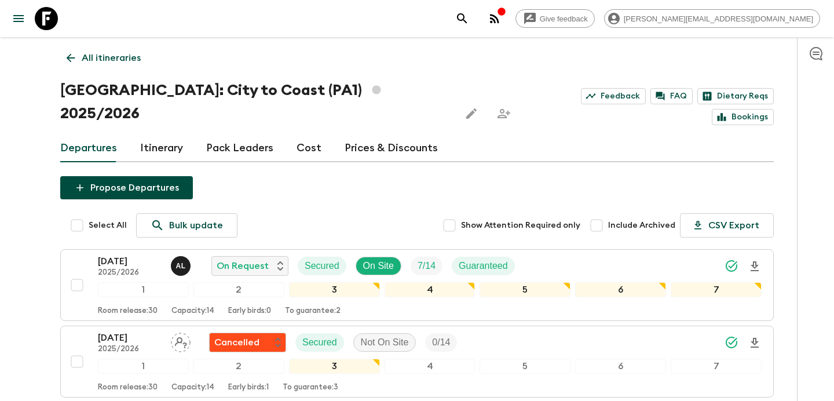
click at [133, 58] on p "All itineraries" at bounding box center [111, 58] width 59 height 14
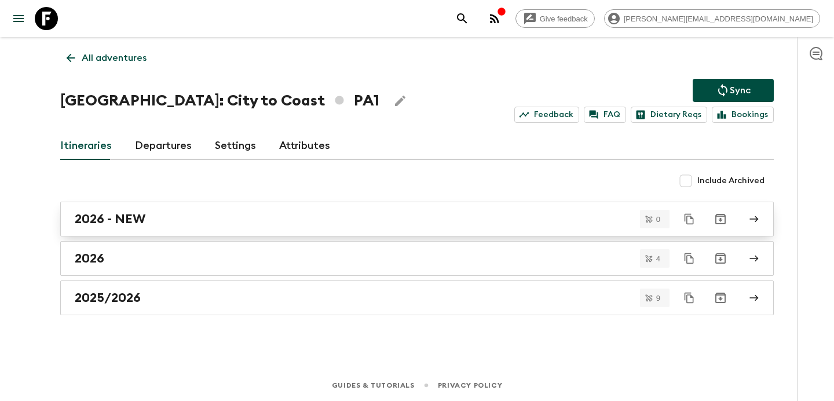
click at [236, 222] on div "2026 - NEW" at bounding box center [406, 218] width 663 height 15
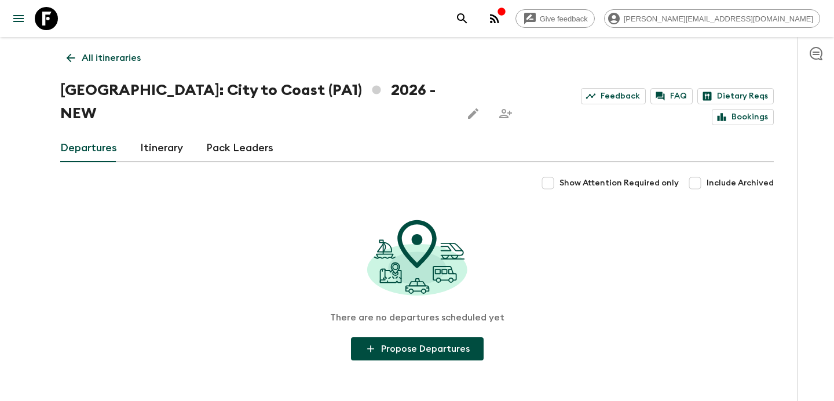
click at [167, 134] on link "Itinerary" at bounding box center [161, 148] width 43 height 28
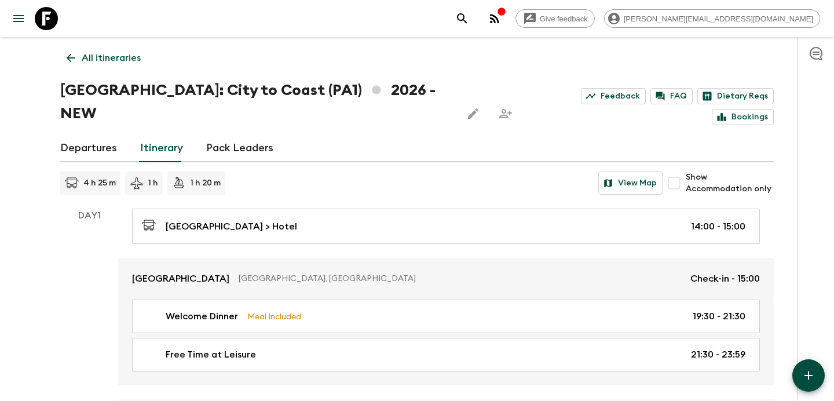
click at [128, 59] on p "All itineraries" at bounding box center [111, 58] width 59 height 14
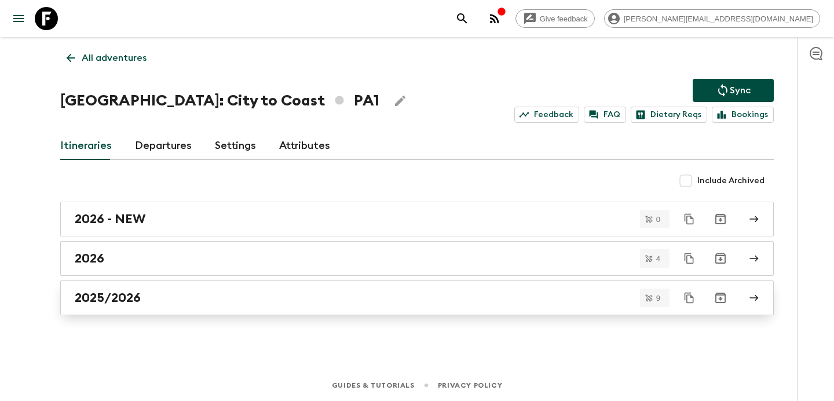
click at [207, 297] on div "2025/2026" at bounding box center [406, 297] width 663 height 15
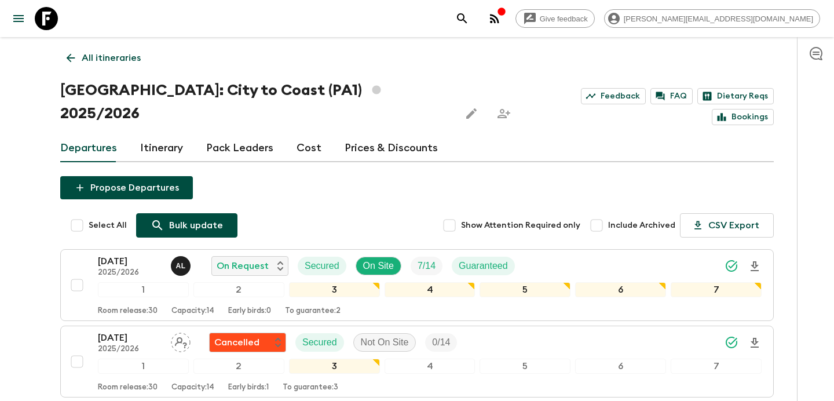
click at [195, 218] on p "Bulk update" at bounding box center [196, 225] width 54 height 14
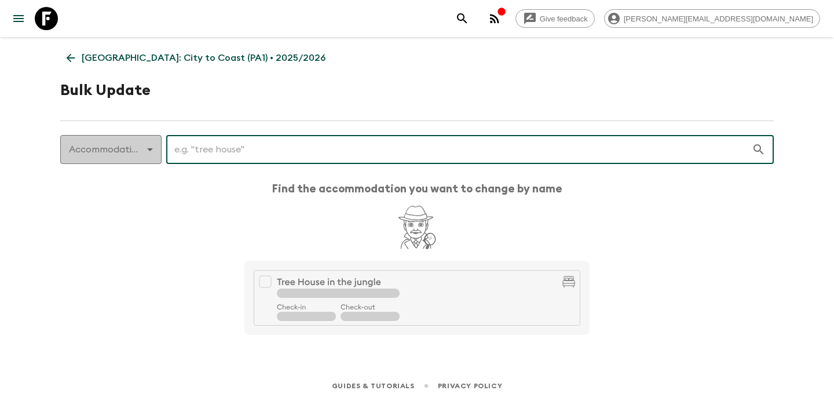
click at [142, 134] on body "Give feedback [PERSON_NAME][EMAIL_ADDRESS][DOMAIN_NAME] [GEOGRAPHIC_DATA]: City…" at bounding box center [417, 200] width 834 height 401
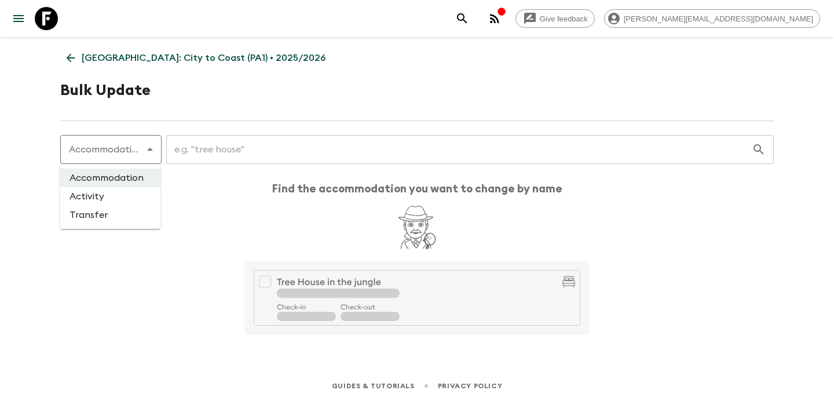
click at [150, 76] on div at bounding box center [417, 200] width 834 height 401
click at [156, 61] on p "[GEOGRAPHIC_DATA]: City to Coast (PA1) • 2025/2026" at bounding box center [204, 58] width 244 height 14
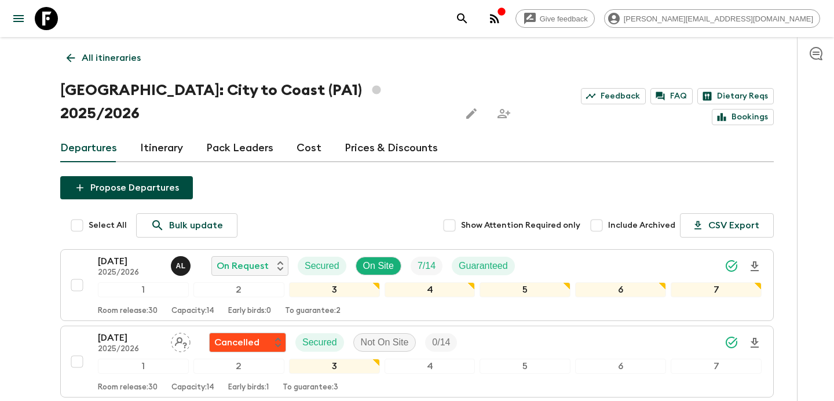
click at [134, 53] on p "All itineraries" at bounding box center [111, 58] width 59 height 14
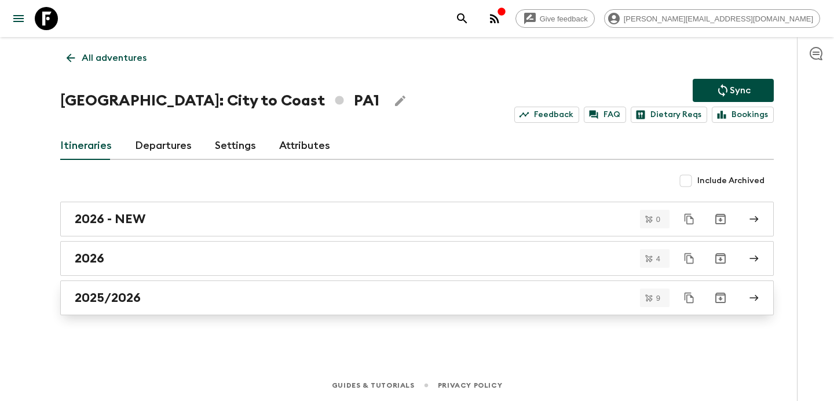
click at [285, 297] on div "2025/2026" at bounding box center [406, 297] width 663 height 15
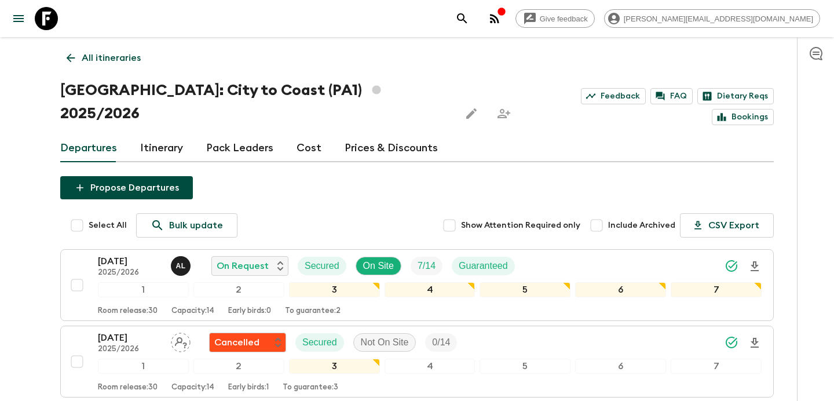
click at [123, 58] on p "All itineraries" at bounding box center [111, 58] width 59 height 14
